Goal: Find specific page/section: Find specific page/section

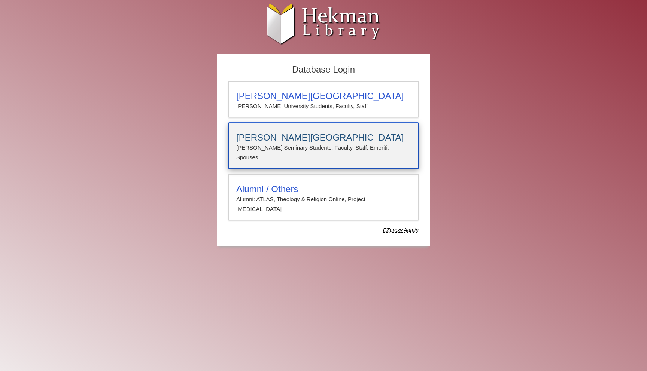
click at [316, 136] on h3 "[PERSON_NAME][GEOGRAPHIC_DATA]" at bounding box center [323, 137] width 174 height 10
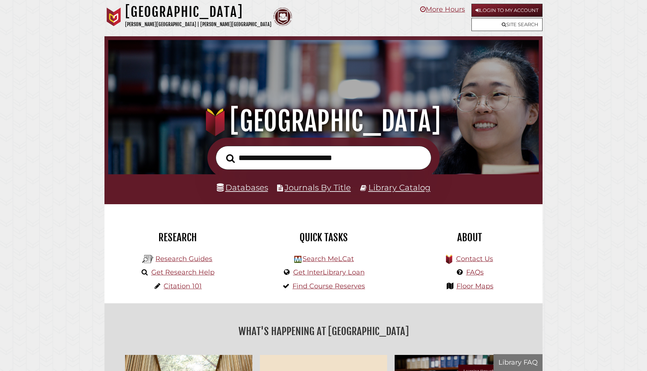
scroll to position [142, 427]
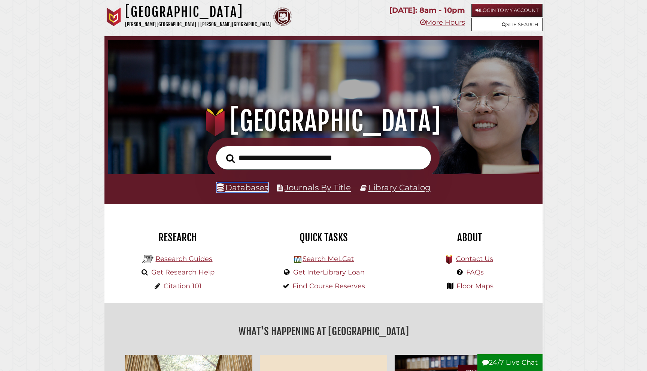
click at [253, 191] on link "Databases" at bounding box center [242, 188] width 51 height 10
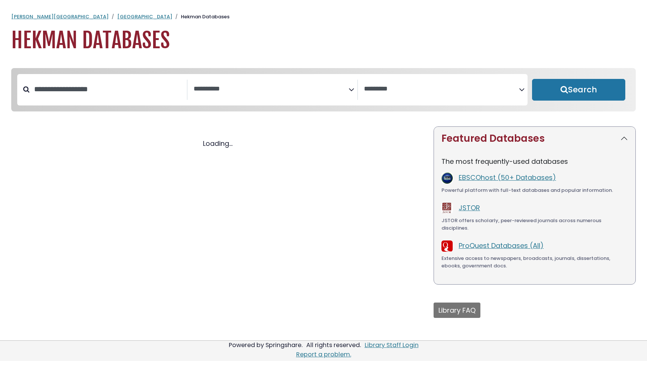
select select "Database Subject Filter"
select select "Database Vendors Filter"
select select "Database Subject Filter"
select select "Database Vendors Filter"
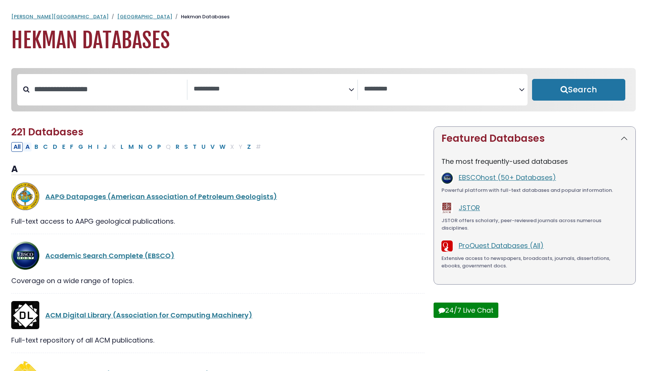
click at [31, 149] on button "A" at bounding box center [27, 147] width 9 height 10
select select "Database Subject Filter"
select select "Database Vendors Filter"
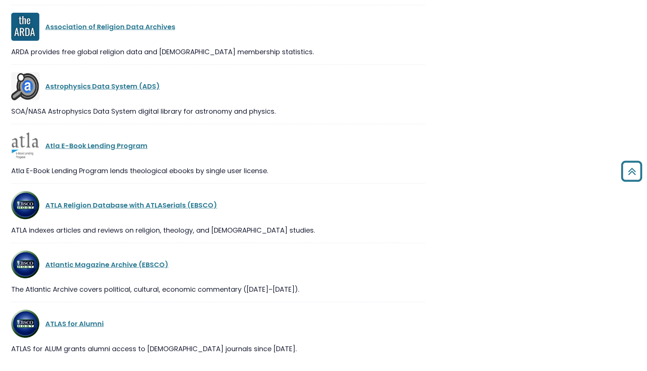
scroll to position [1878, 0]
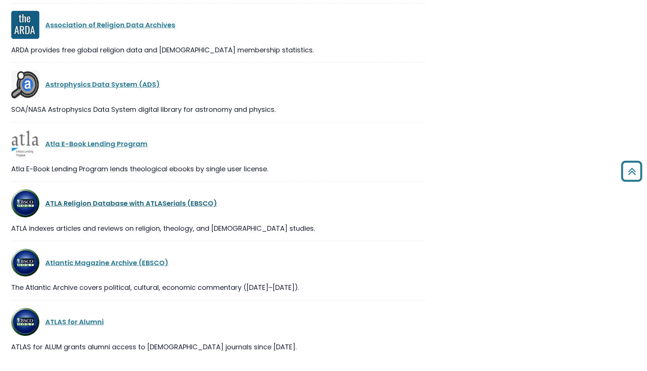
click at [116, 206] on link "ATLA Religion Database with ATLASerials (EBSCO)" at bounding box center [131, 203] width 172 height 9
